Goal: Information Seeking & Learning: Learn about a topic

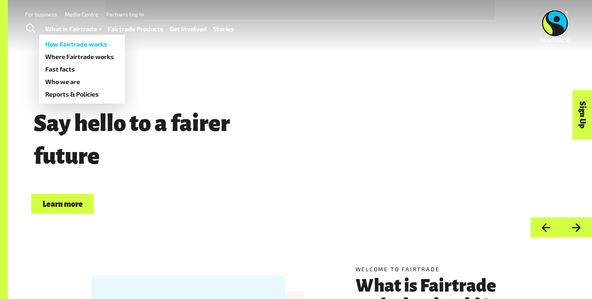
click at [66, 44] on link "How Fairtrade works" at bounding box center [82, 44] width 86 height 12
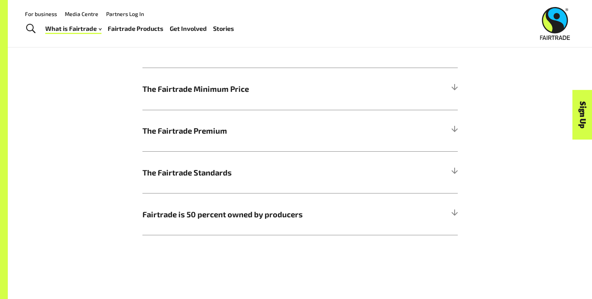
scroll to position [430, 0]
click at [225, 218] on span "Fairtrade is 50 percent owned by producers" at bounding box center [261, 215] width 237 height 12
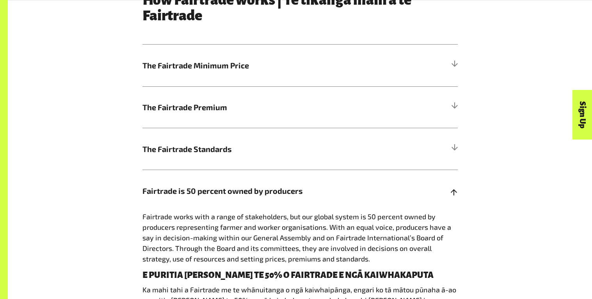
scroll to position [457, 0]
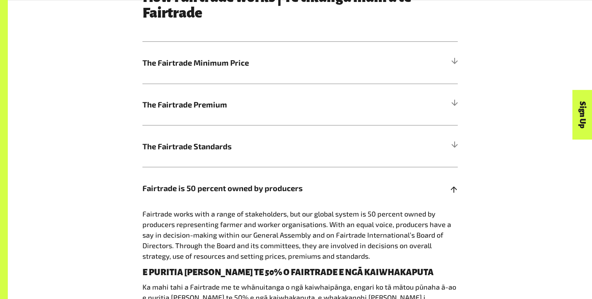
click at [219, 201] on h5 "Fairtrade is 50 percent owned by producers" at bounding box center [301, 188] width 316 height 42
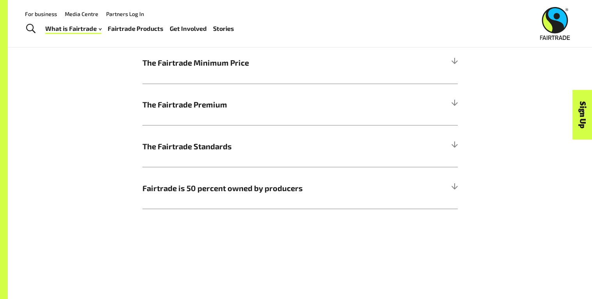
scroll to position [0, 0]
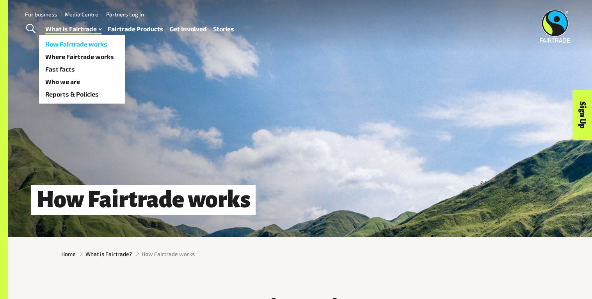
click at [85, 48] on link "How Fairtrade works" at bounding box center [82, 44] width 86 height 12
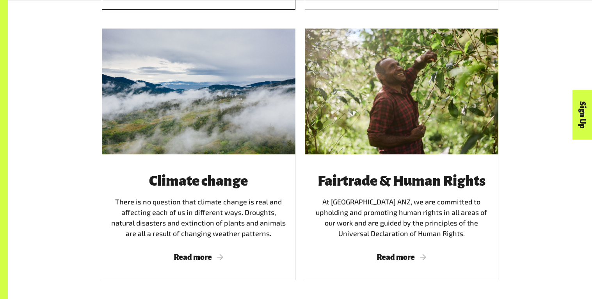
scroll to position [1410, 0]
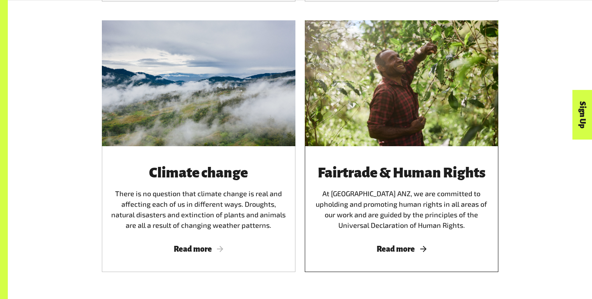
click at [398, 230] on div "Fairtrade & Human Rights At Fairtrade ANZ, we are committed to upholding and pr…" at bounding box center [402, 209] width 194 height 126
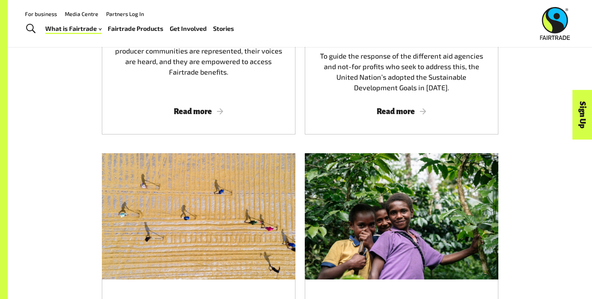
scroll to position [1105, 0]
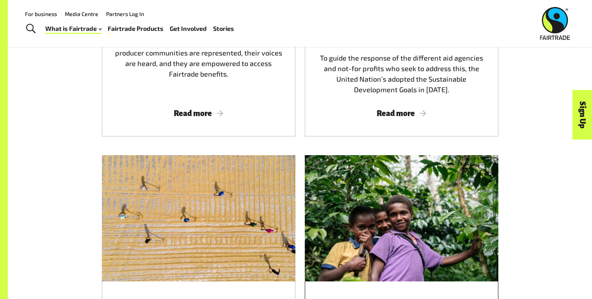
click at [346, 207] on div at bounding box center [402, 218] width 194 height 126
click at [203, 225] on div at bounding box center [199, 218] width 194 height 126
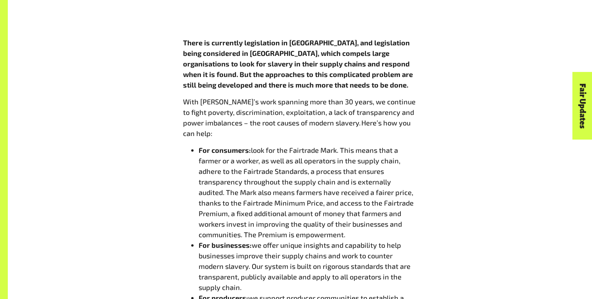
scroll to position [625, 0]
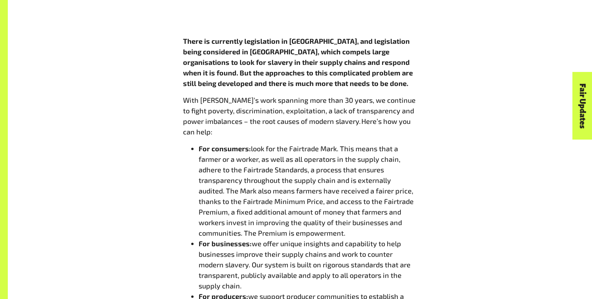
click at [317, 98] on span "With Fairtrade’s work spanning more than 30 years, we continue to fight poverty…" at bounding box center [299, 116] width 233 height 40
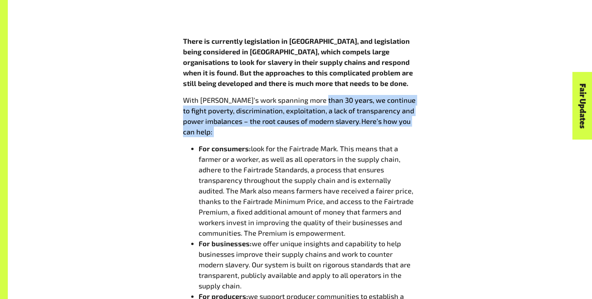
drag, startPoint x: 317, startPoint y: 98, endPoint x: 390, endPoint y: 127, distance: 77.9
click at [390, 127] on p "With Fairtrade’s work spanning more than 30 years, we continue to fight poverty…" at bounding box center [300, 116] width 234 height 42
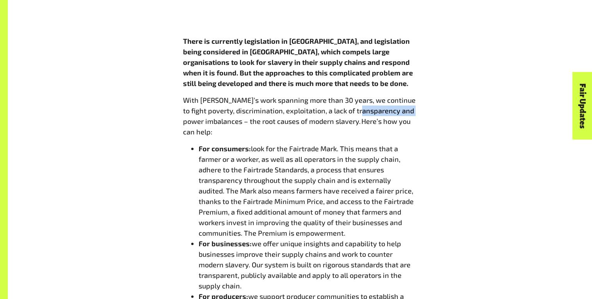
drag, startPoint x: 350, startPoint y: 108, endPoint x: 406, endPoint y: 106, distance: 56.3
click at [406, 106] on span "With Fairtrade’s work spanning more than 30 years, we continue to fight poverty…" at bounding box center [299, 116] width 233 height 40
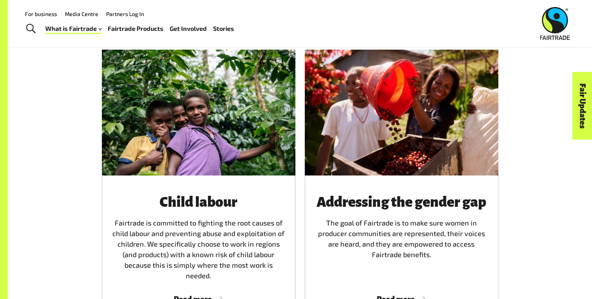
scroll to position [965, 0]
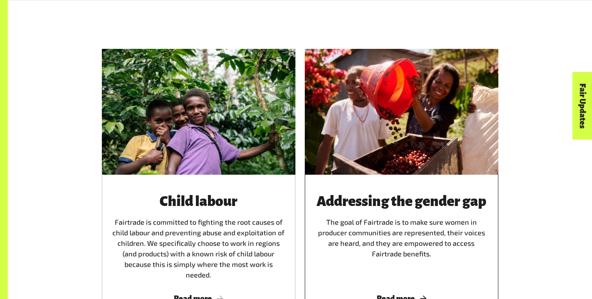
click at [442, 205] on h3 "Addressing the gender gap" at bounding box center [401, 201] width 175 height 16
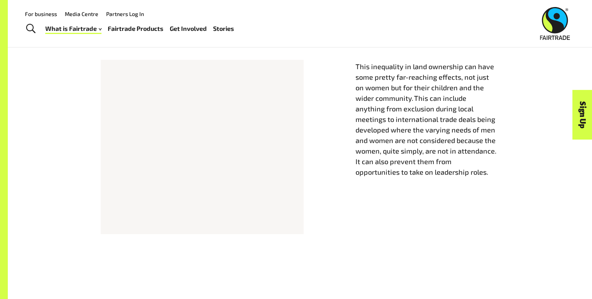
scroll to position [855, 0]
